Goal: Information Seeking & Learning: Learn about a topic

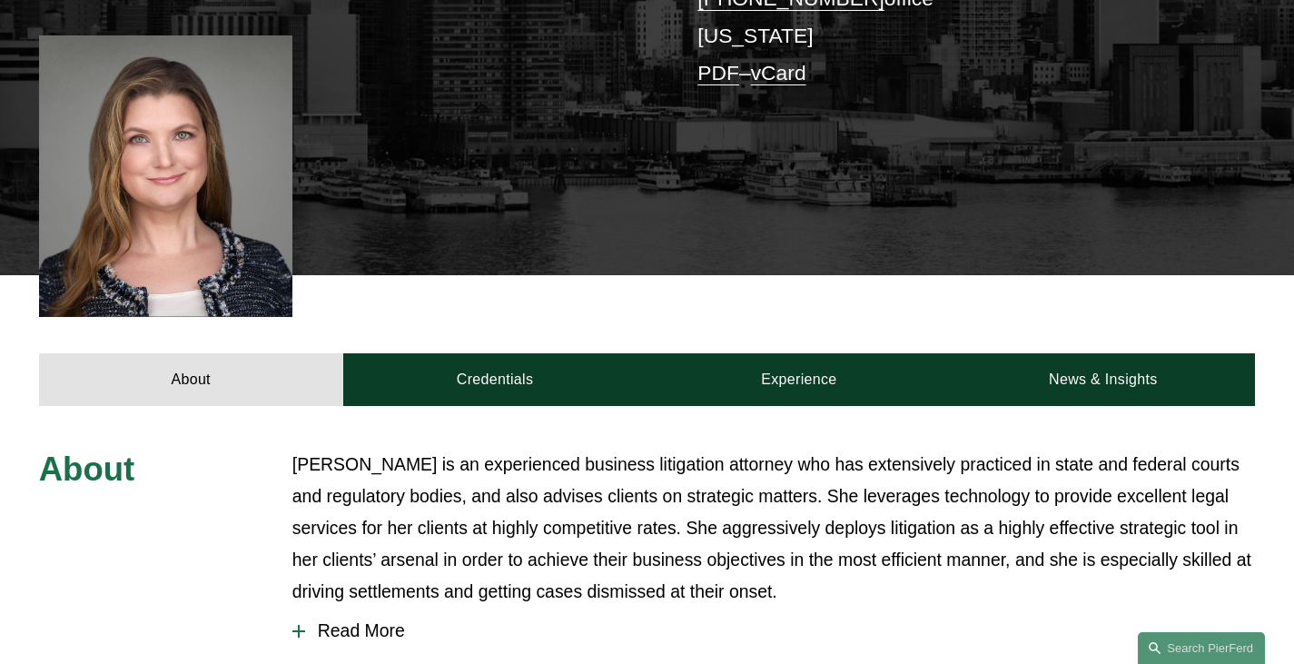
scroll to position [523, 0]
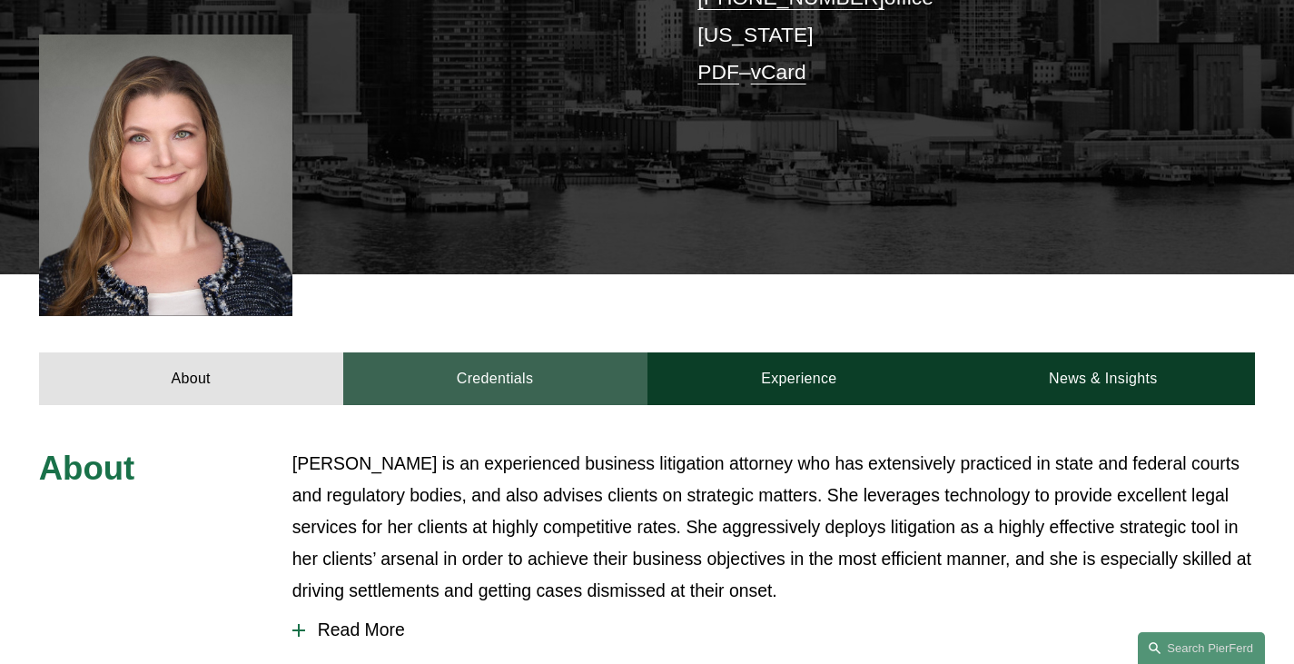
click at [546, 352] on link "Credentials" at bounding box center [495, 378] width 304 height 53
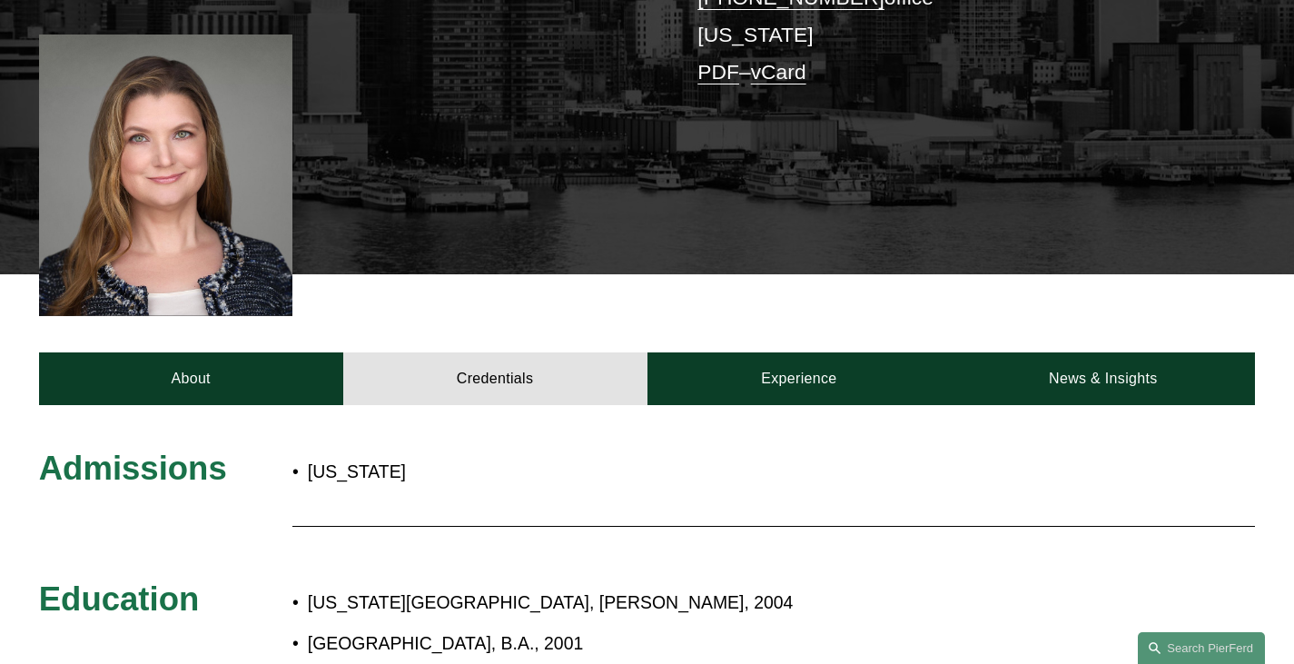
click at [531, 274] on div "About Credentials Experience News & Insights" at bounding box center [647, 339] width 1294 height 131
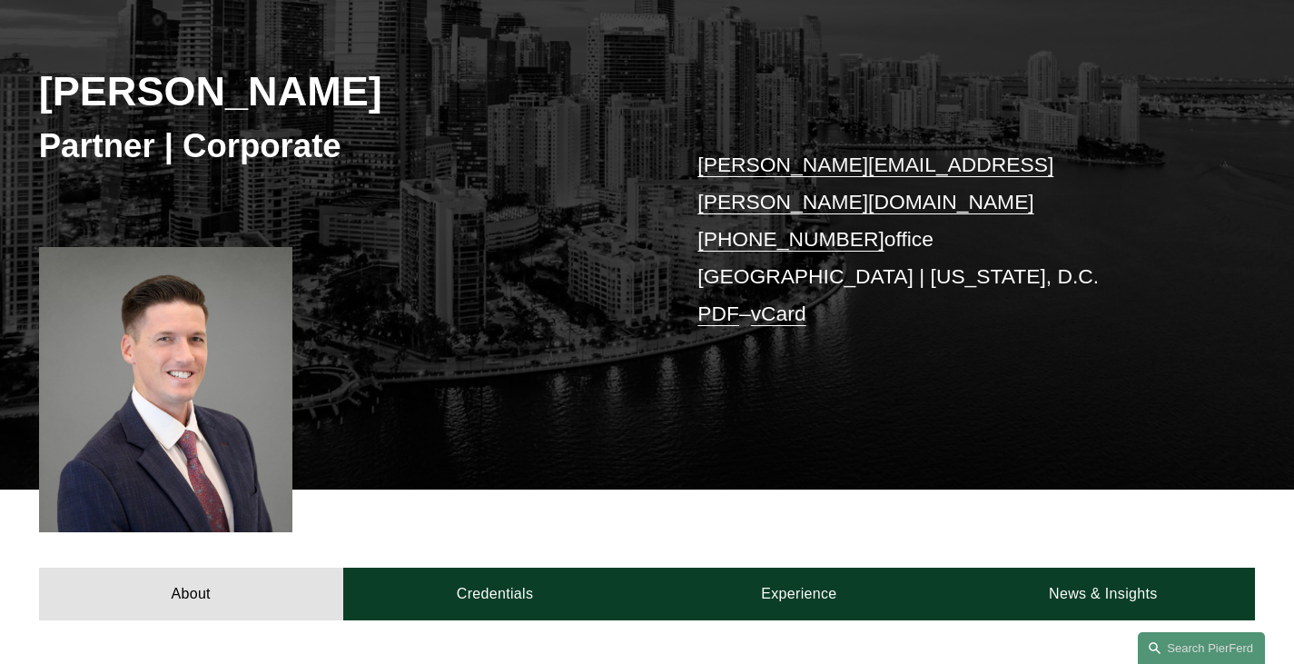
scroll to position [616, 0]
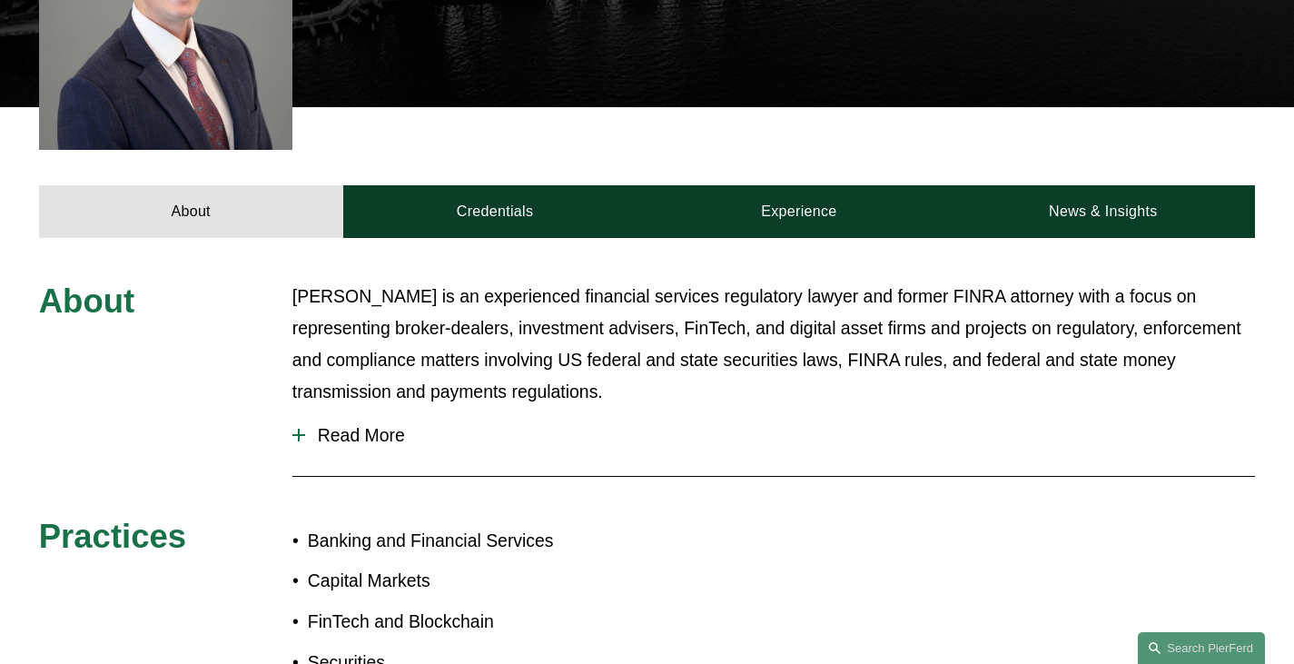
click at [337, 425] on span "Read More" at bounding box center [780, 435] width 950 height 21
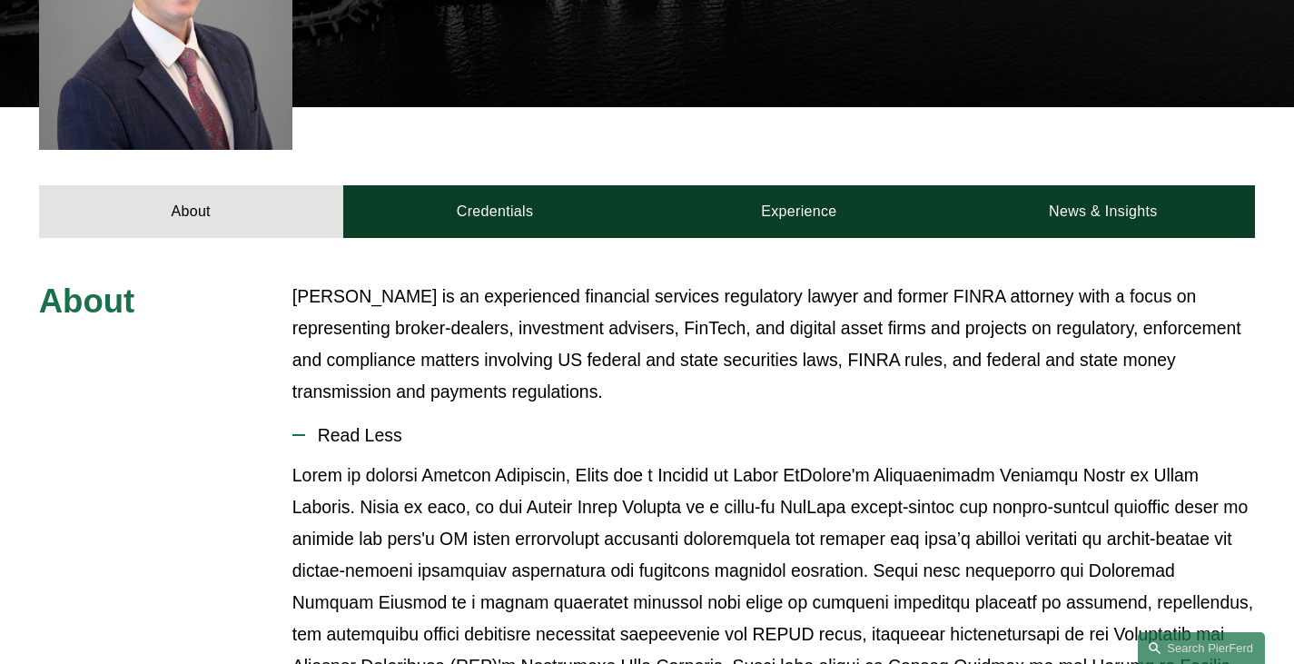
scroll to position [860, 0]
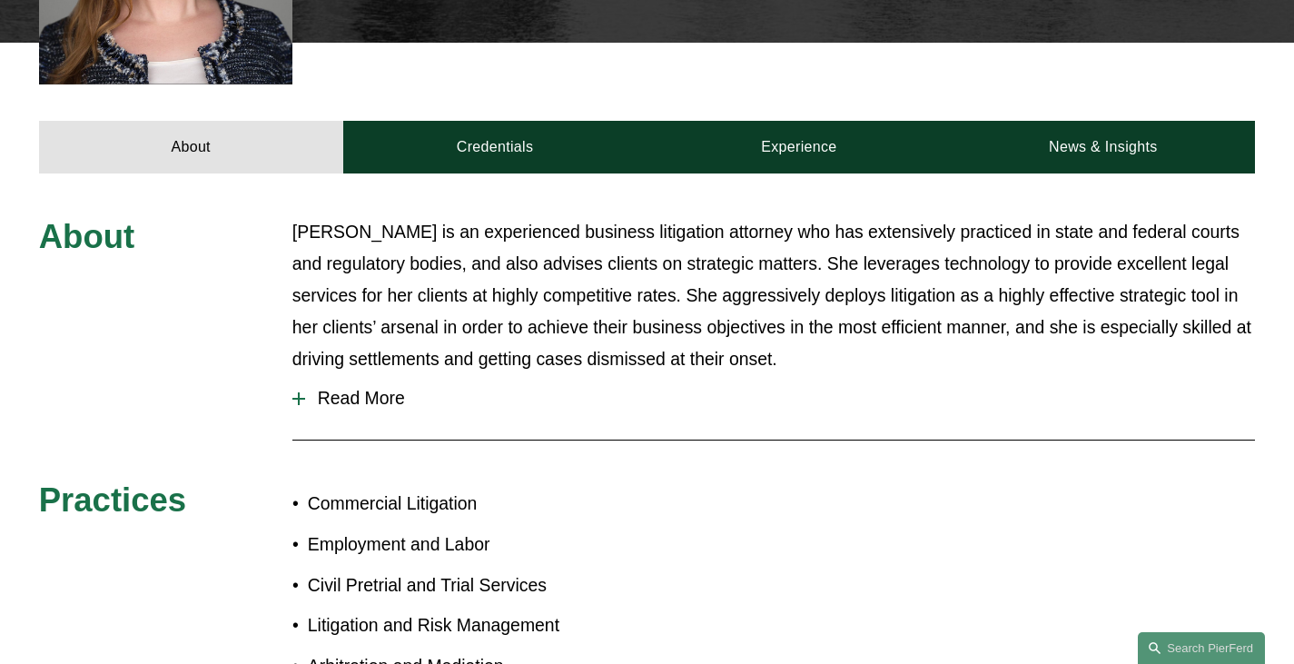
scroll to position [756, 0]
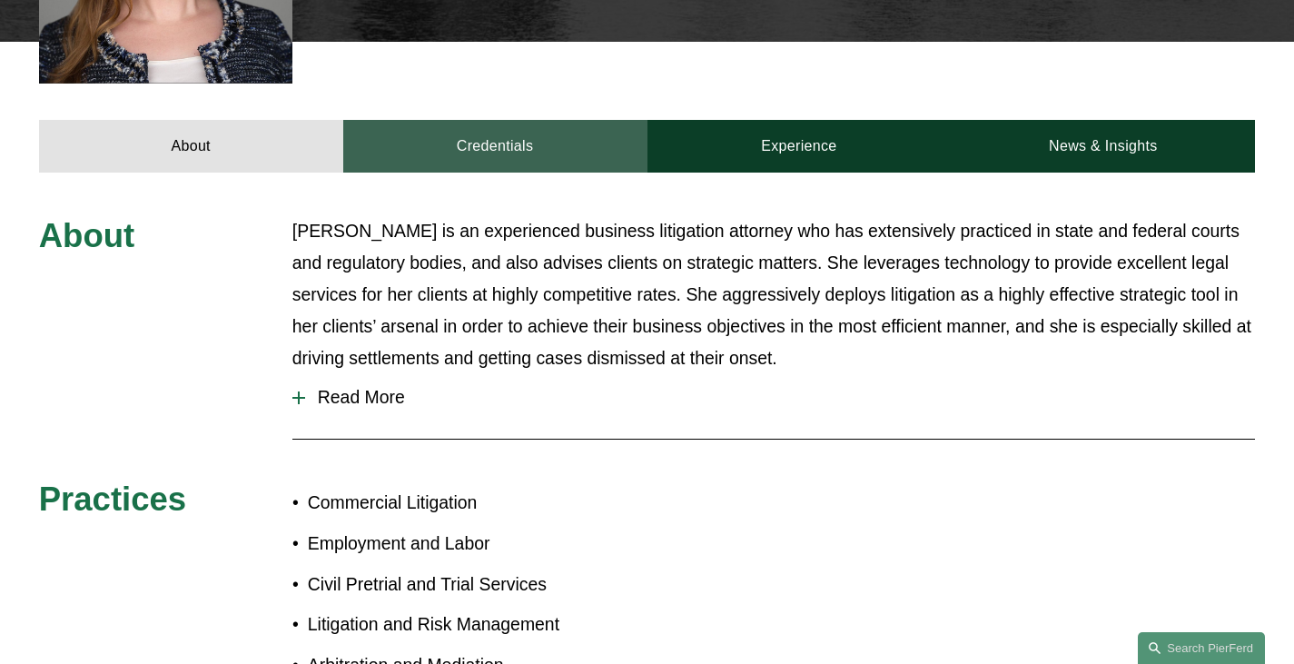
click at [538, 120] on link "Credentials" at bounding box center [495, 146] width 304 height 53
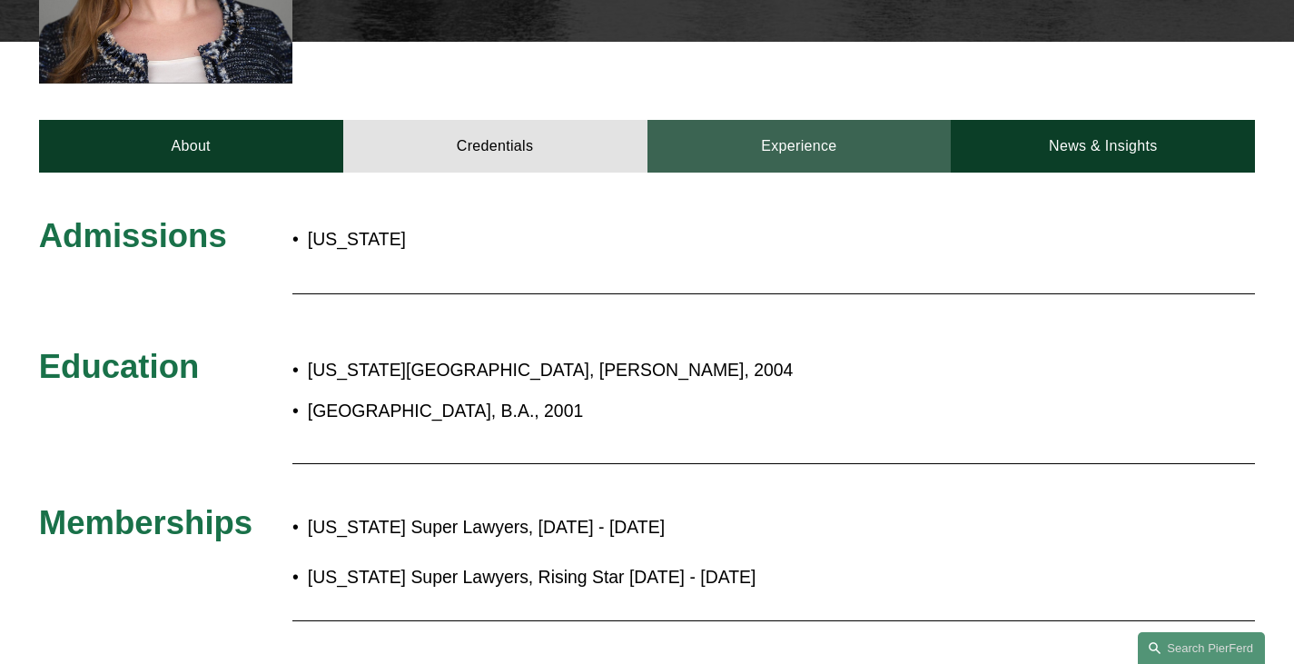
click at [711, 120] on link "Experience" at bounding box center [800, 146] width 304 height 53
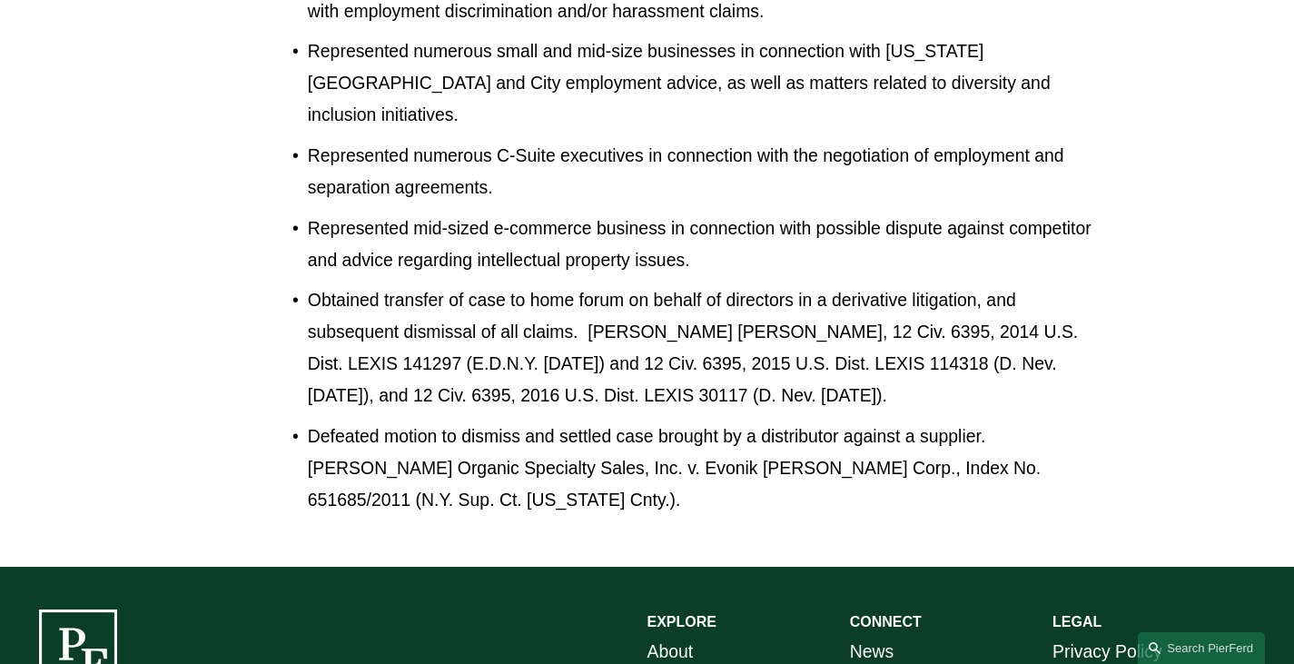
scroll to position [3102, 0]
